Goal: Check status

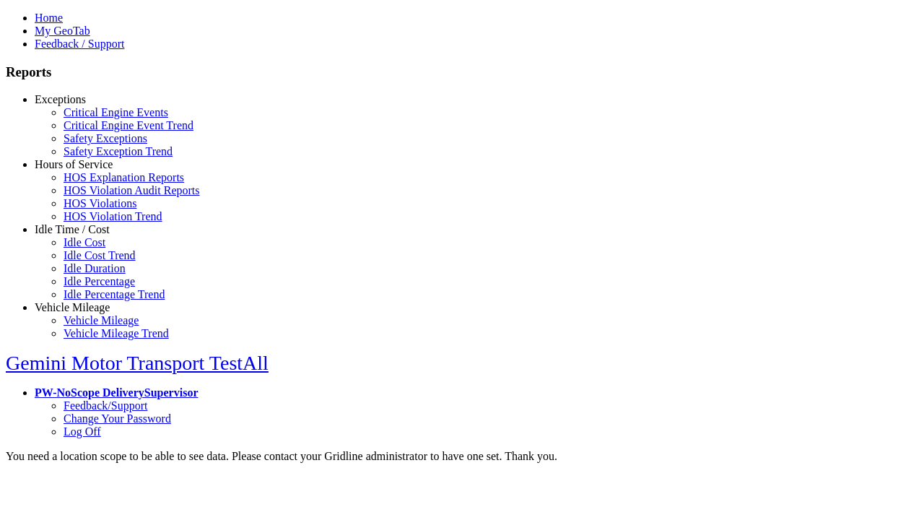
click at [83, 105] on link "Exceptions" at bounding box center [60, 99] width 51 height 12
click at [94, 118] on link "Critical Engine Events" at bounding box center [116, 112] width 105 height 12
select select "**"
type input "*********"
